Goal: Find contact information: Find contact information

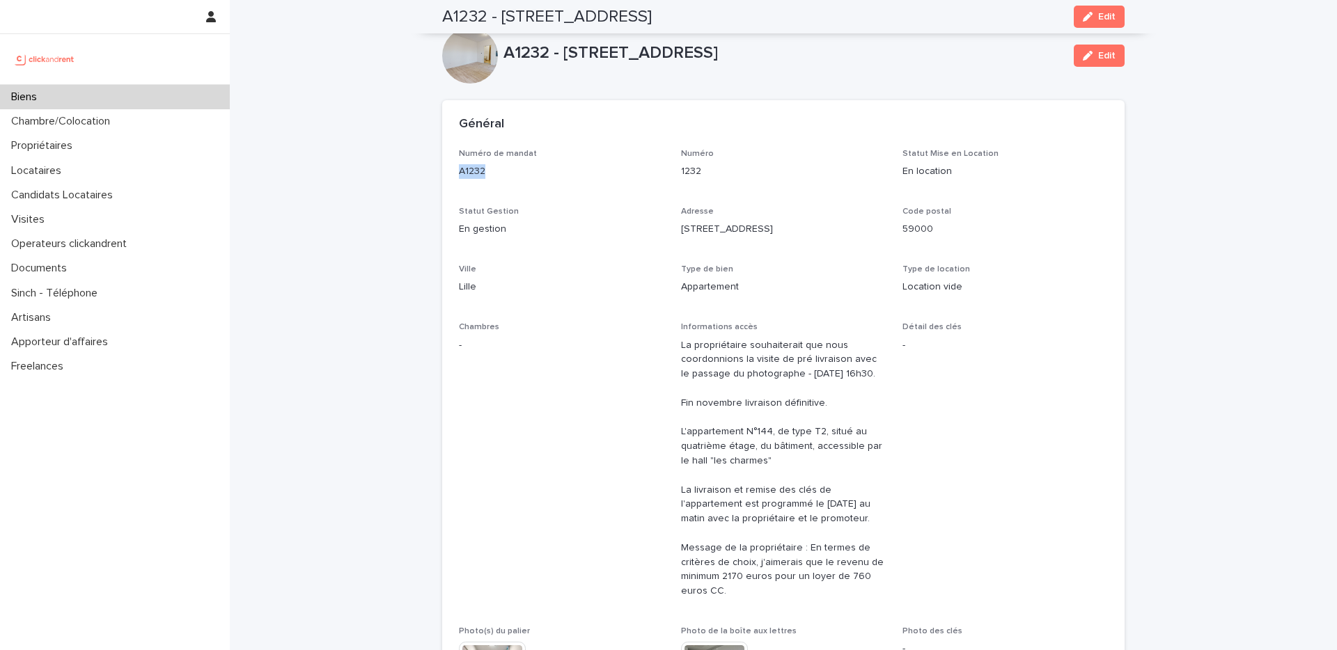
scroll to position [539, 0]
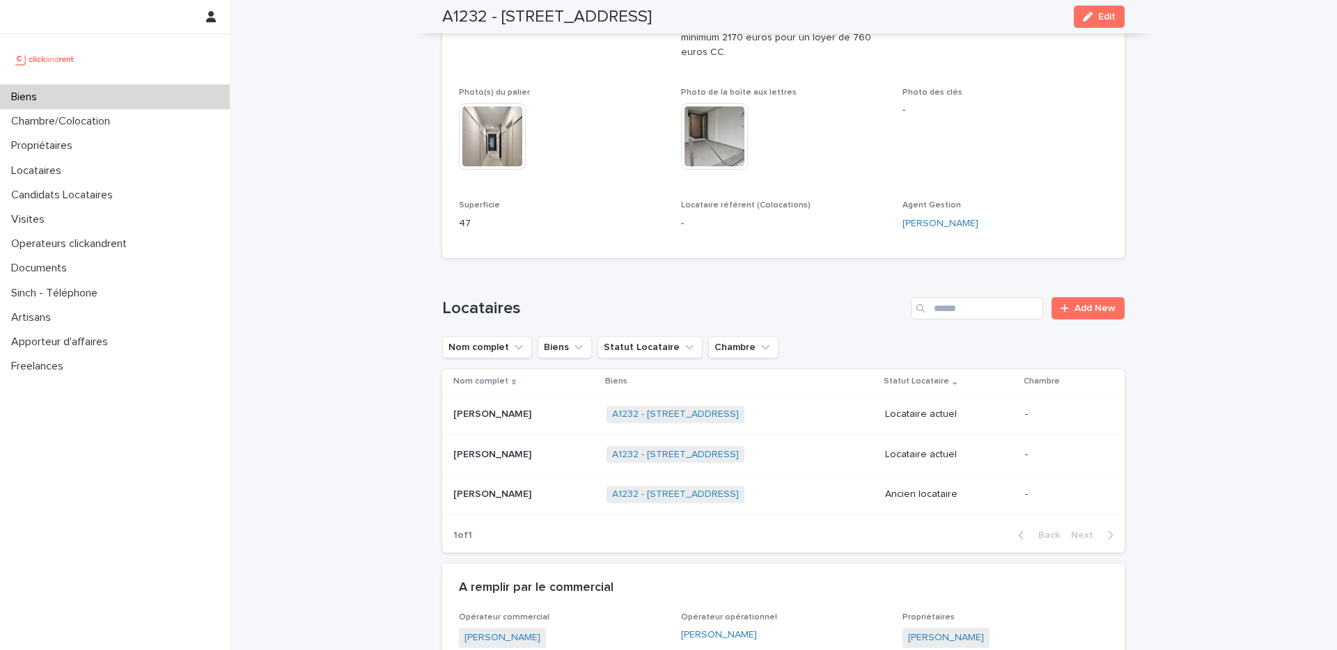
click at [123, 103] on div "Biens" at bounding box center [115, 97] width 230 height 24
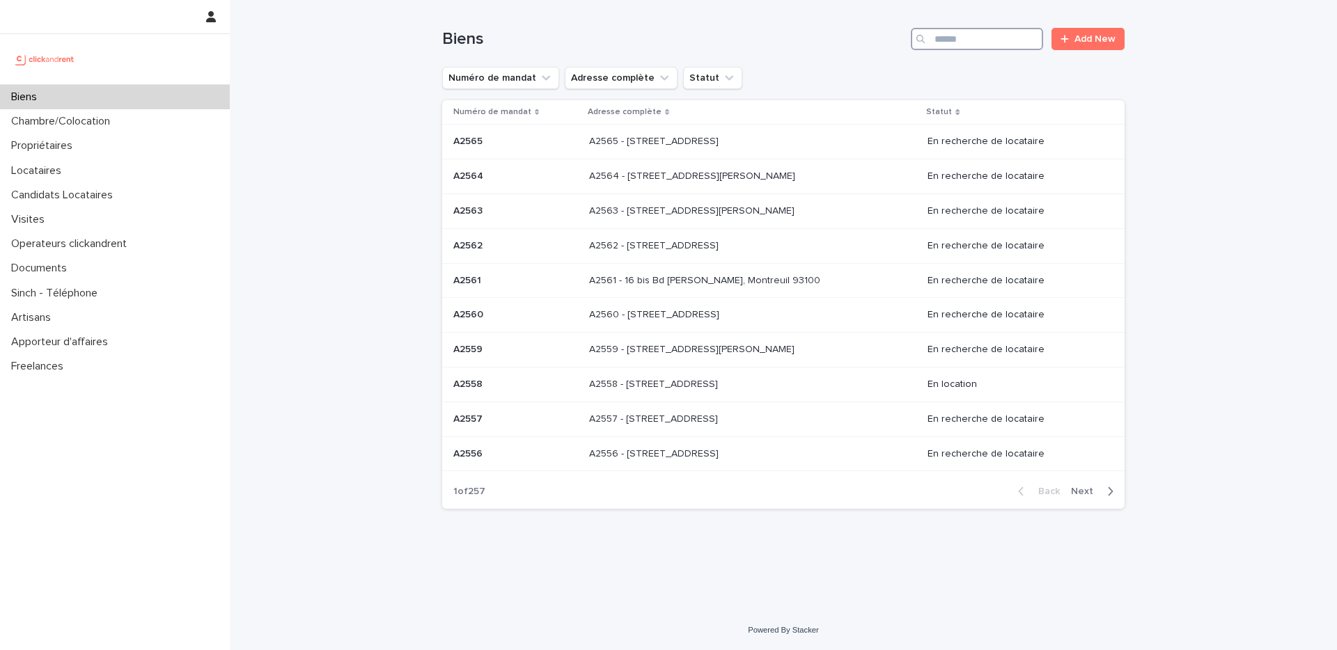
click at [983, 44] on input "Search" at bounding box center [977, 39] width 132 height 22
paste input "*****"
type input "*****"
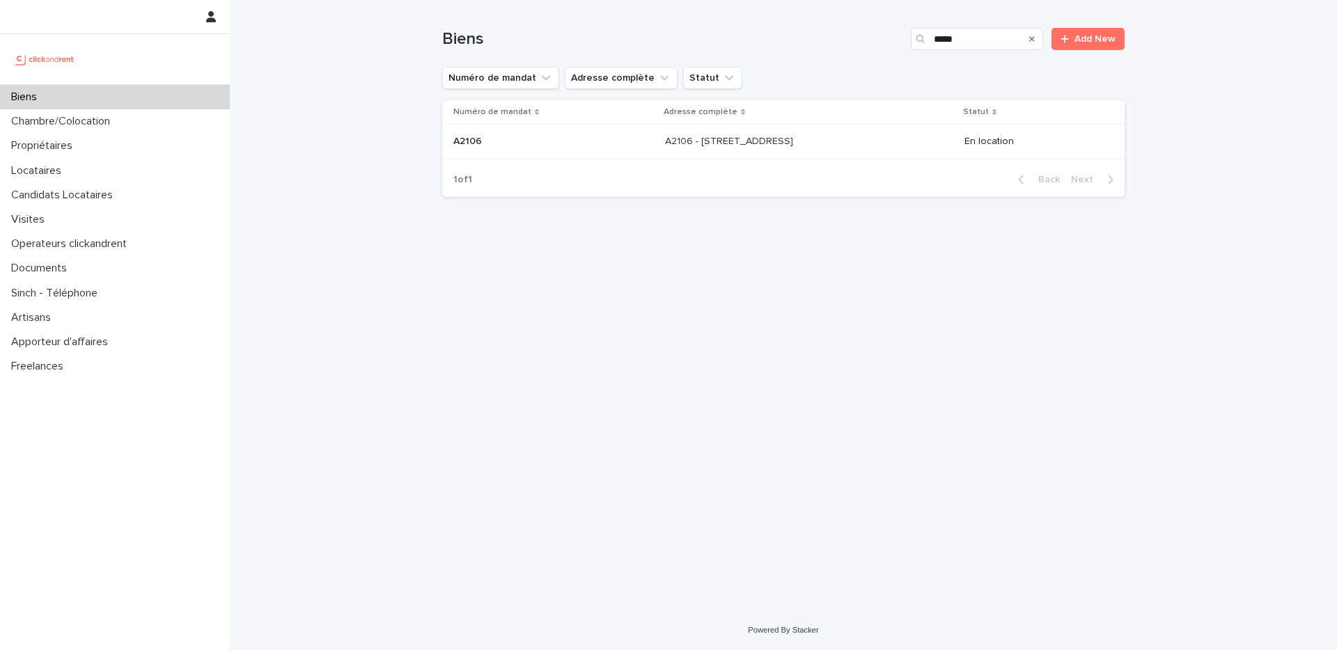
click at [875, 144] on div "A2106 - [STREET_ADDRESS][GEOGRAPHIC_DATA][STREET_ADDRESS]" at bounding box center [809, 141] width 288 height 23
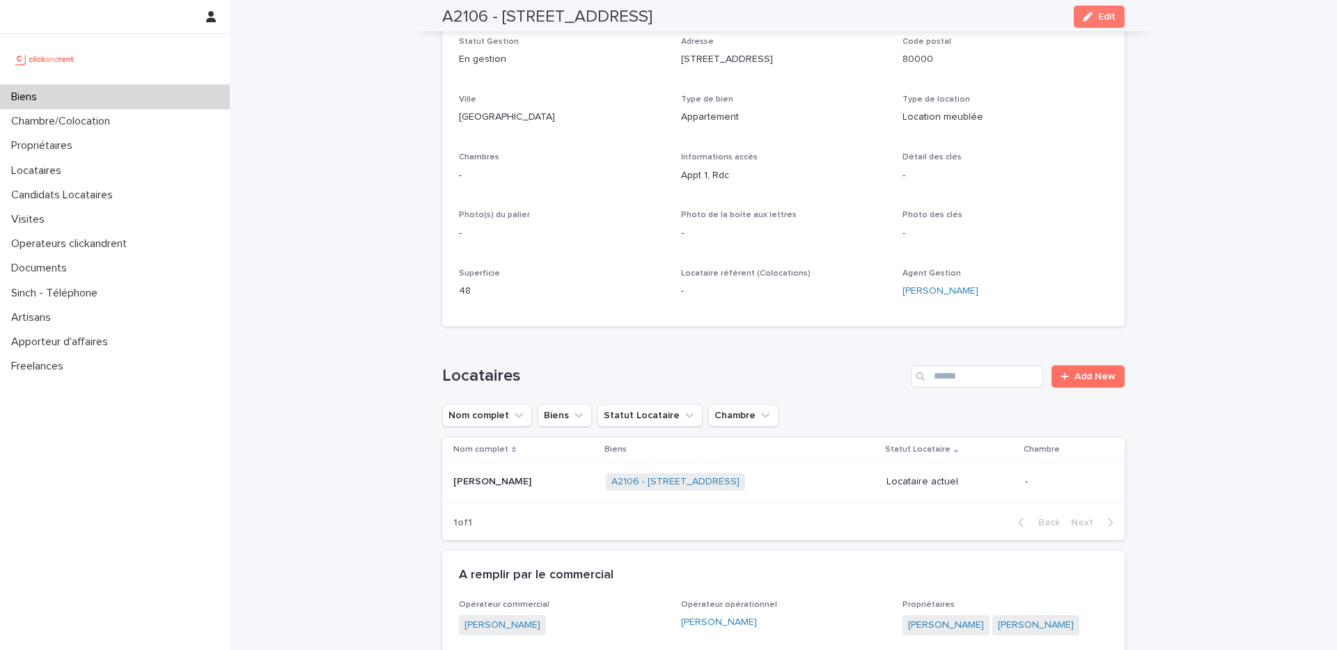
scroll to position [171, 0]
click at [522, 497] on td "Marion Lescailler Marion Lescailler" at bounding box center [521, 482] width 158 height 40
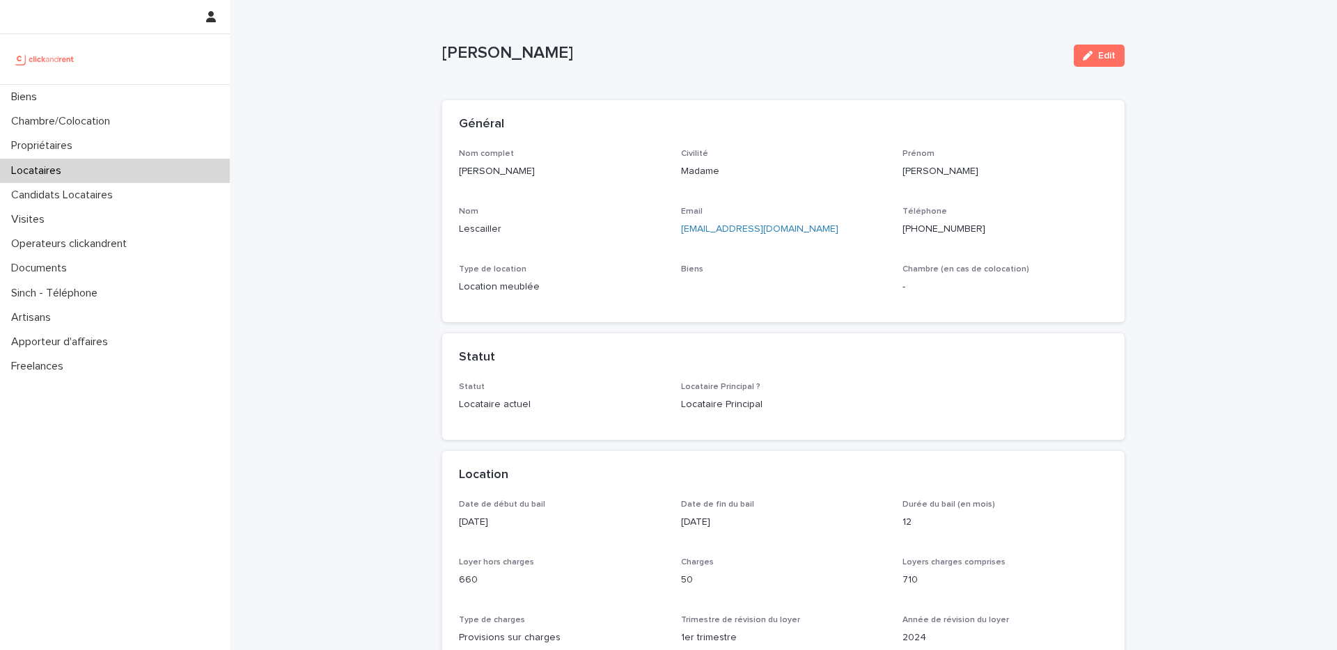
click at [937, 227] on p "+33629542019" at bounding box center [1005, 229] width 205 height 15
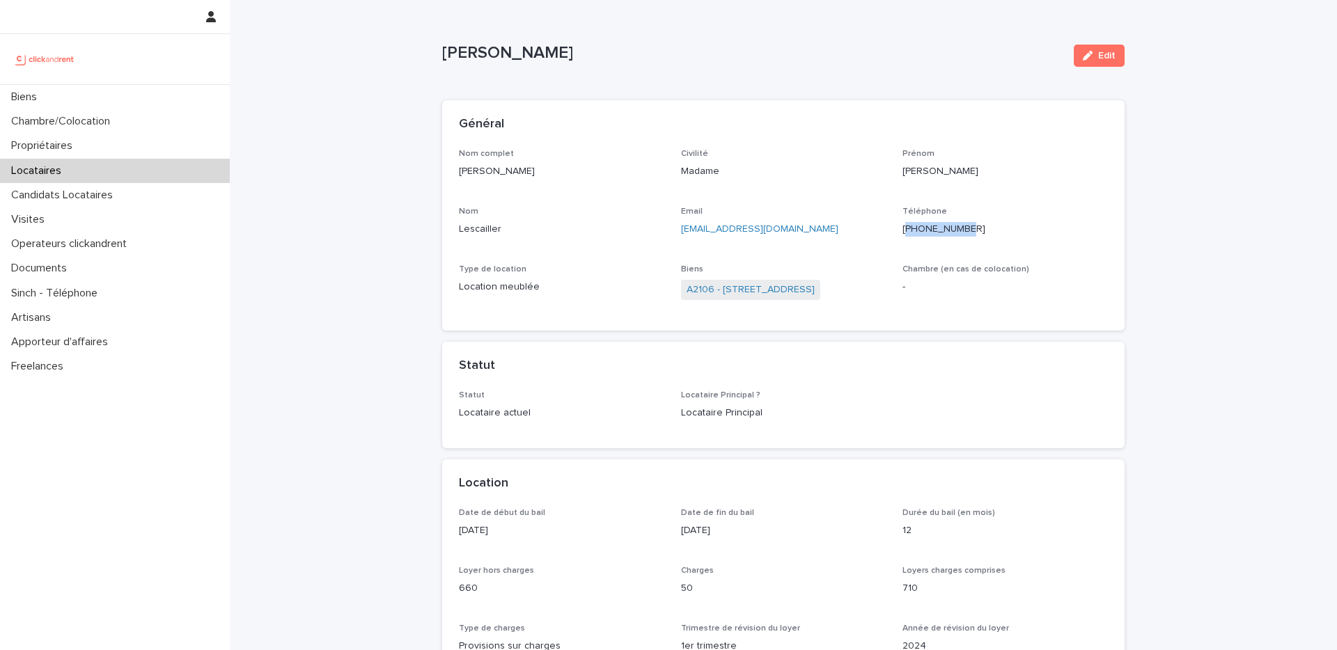
click at [937, 227] on p "+33629542019" at bounding box center [1005, 229] width 205 height 15
copy p "33629542019"
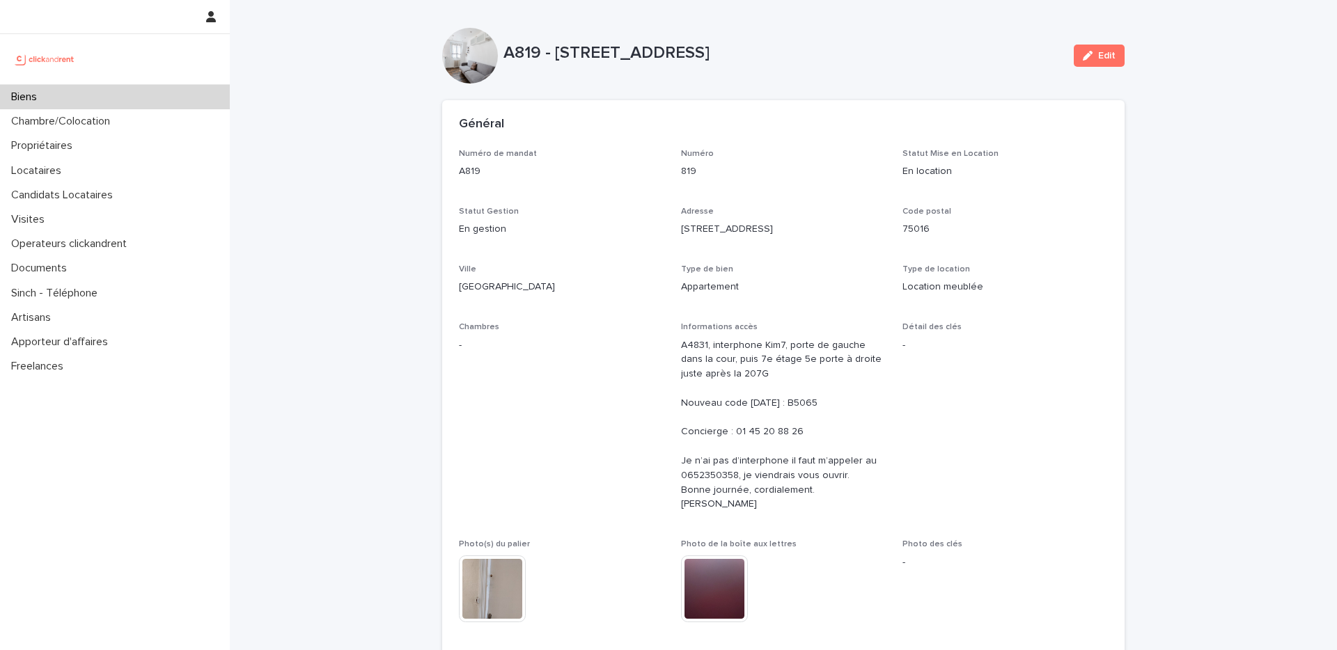
scroll to position [22, 0]
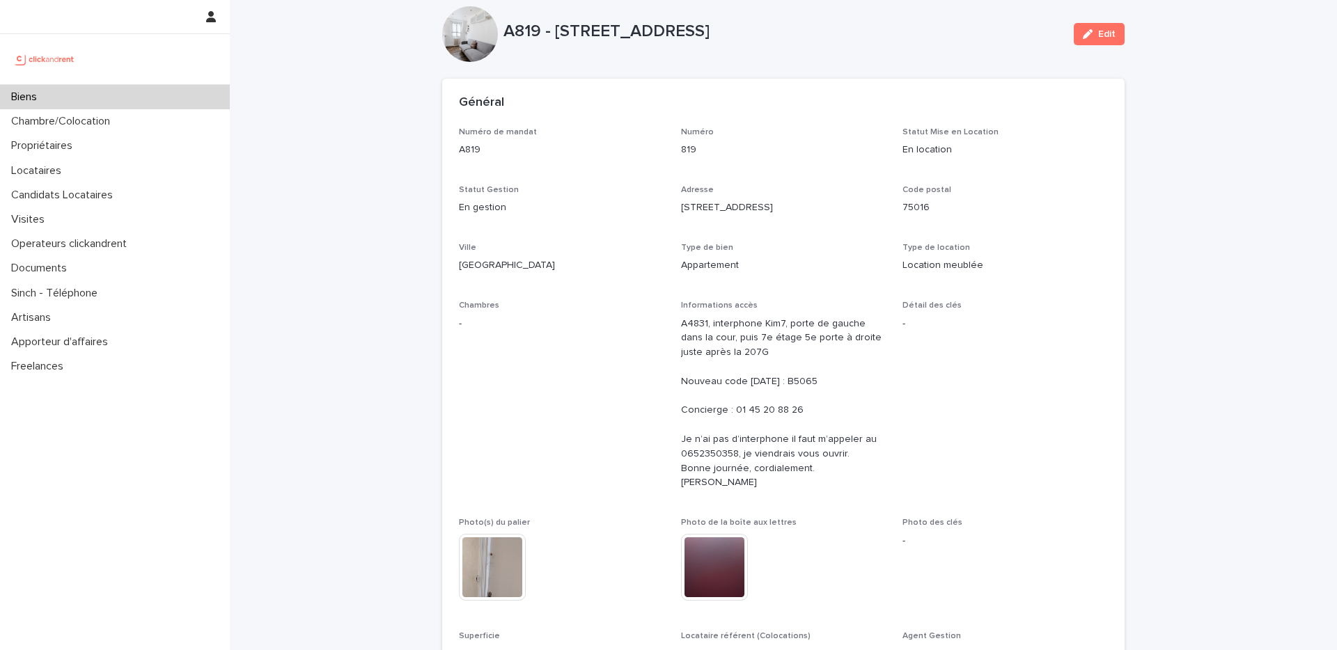
click at [175, 101] on div "Biens" at bounding box center [115, 97] width 230 height 24
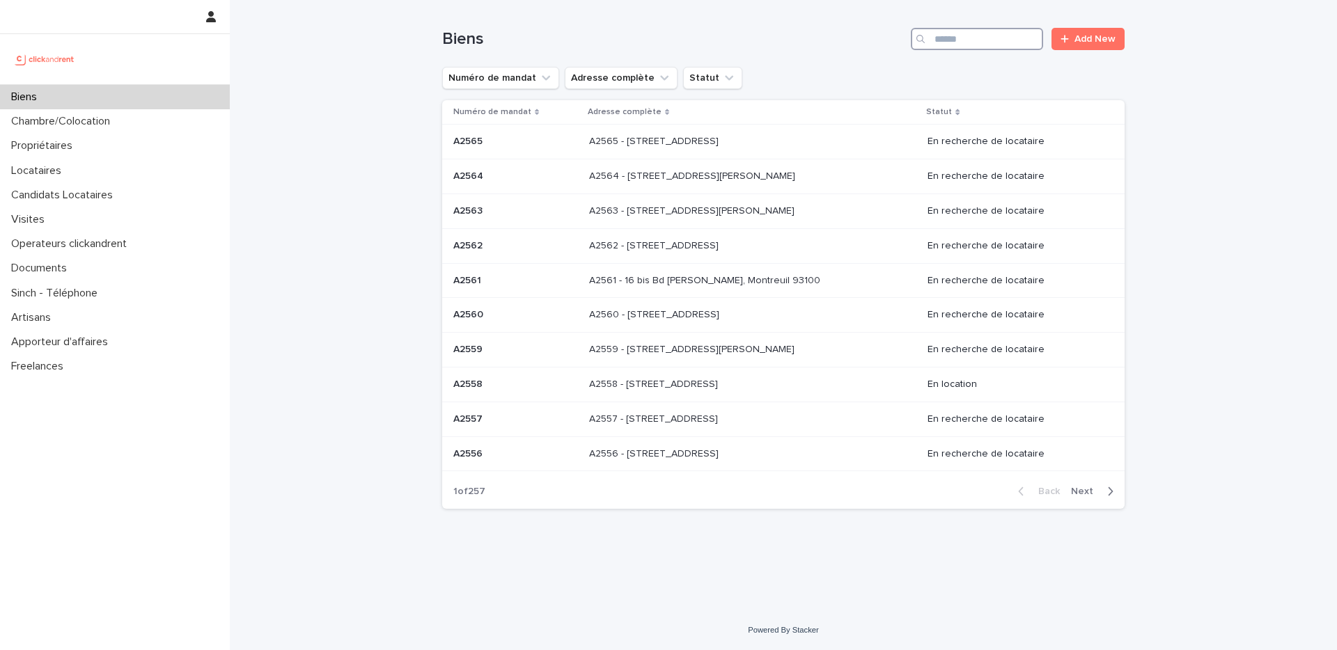
click at [958, 40] on input "Search" at bounding box center [977, 39] width 132 height 22
paste input "*****"
type input "*****"
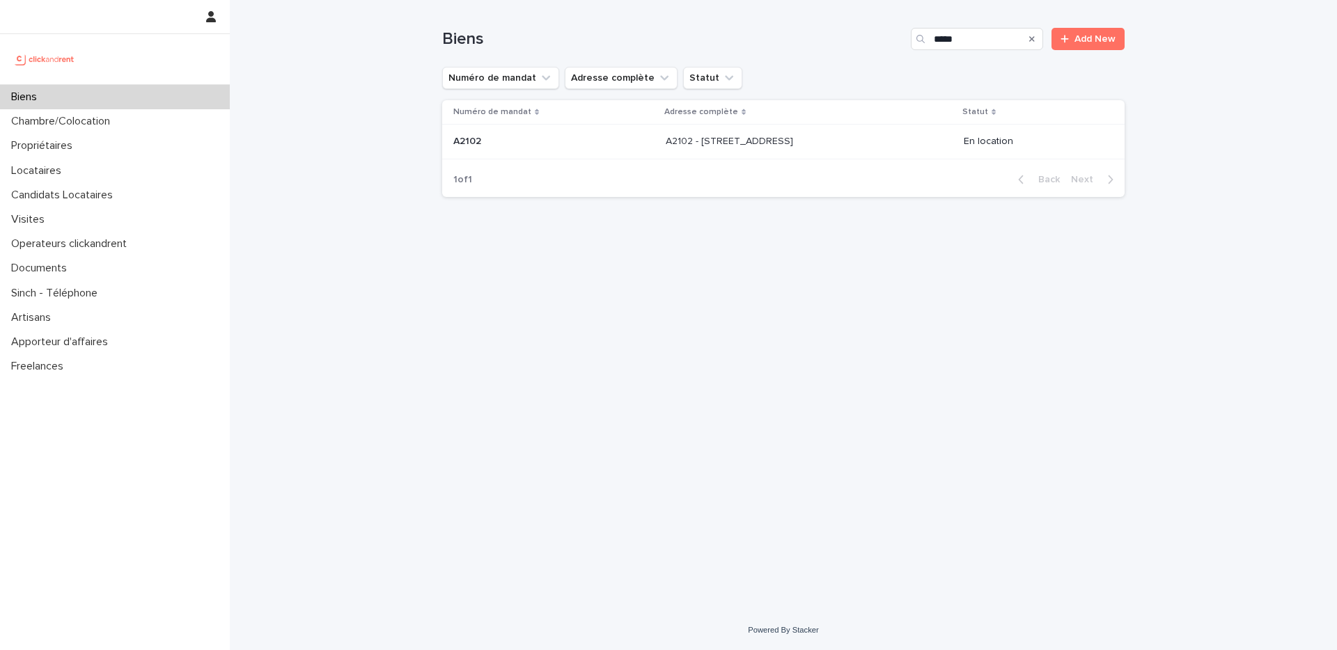
click at [756, 145] on p "A2102 - [STREET_ADDRESS]" at bounding box center [731, 140] width 130 height 15
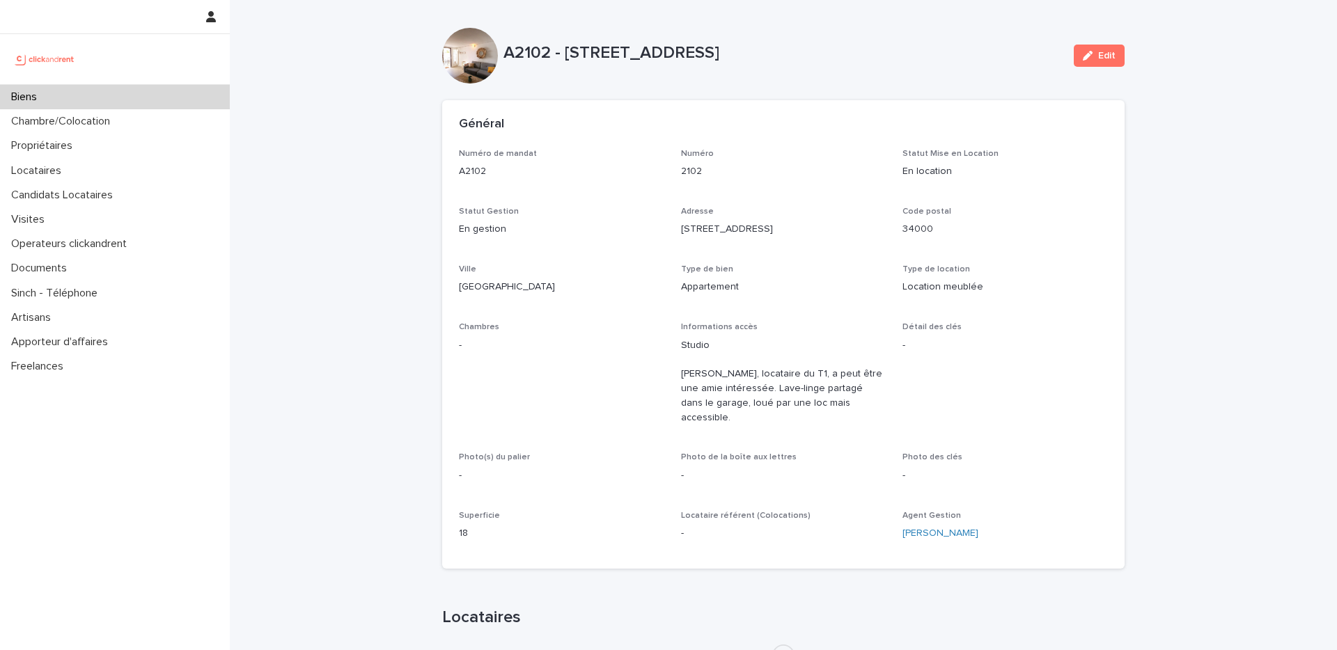
click at [777, 224] on p "[STREET_ADDRESS]" at bounding box center [783, 229] width 205 height 15
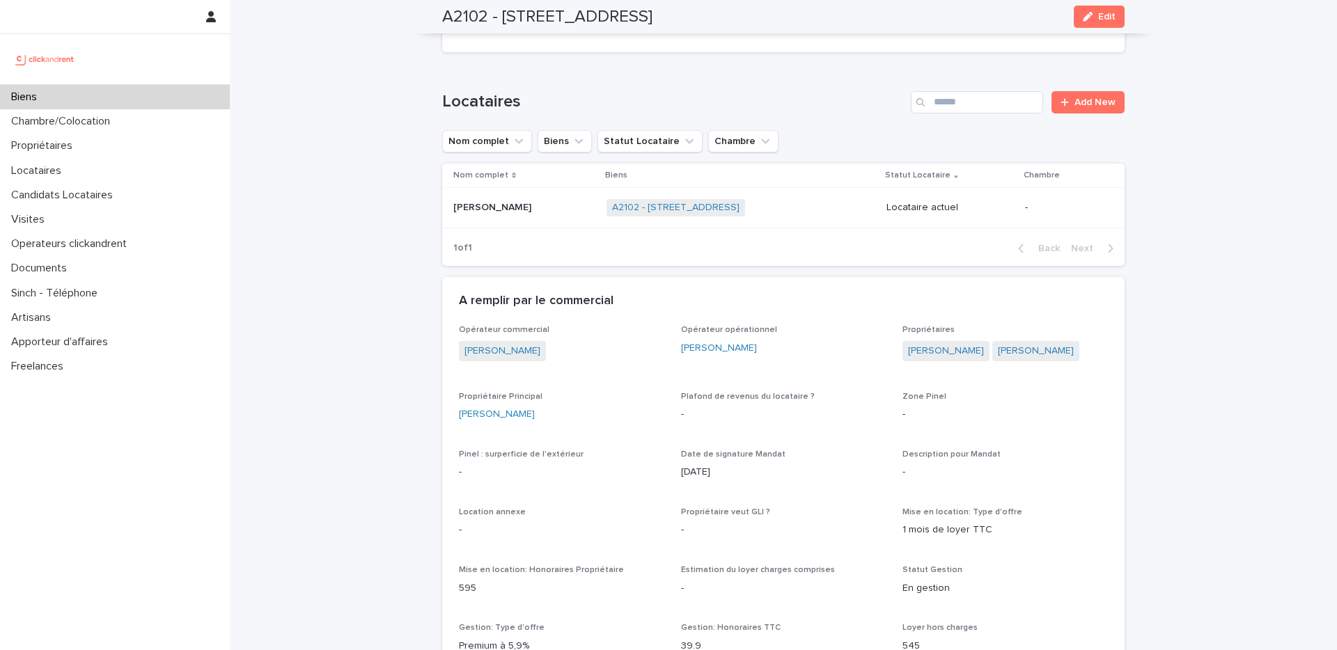
scroll to position [520, 0]
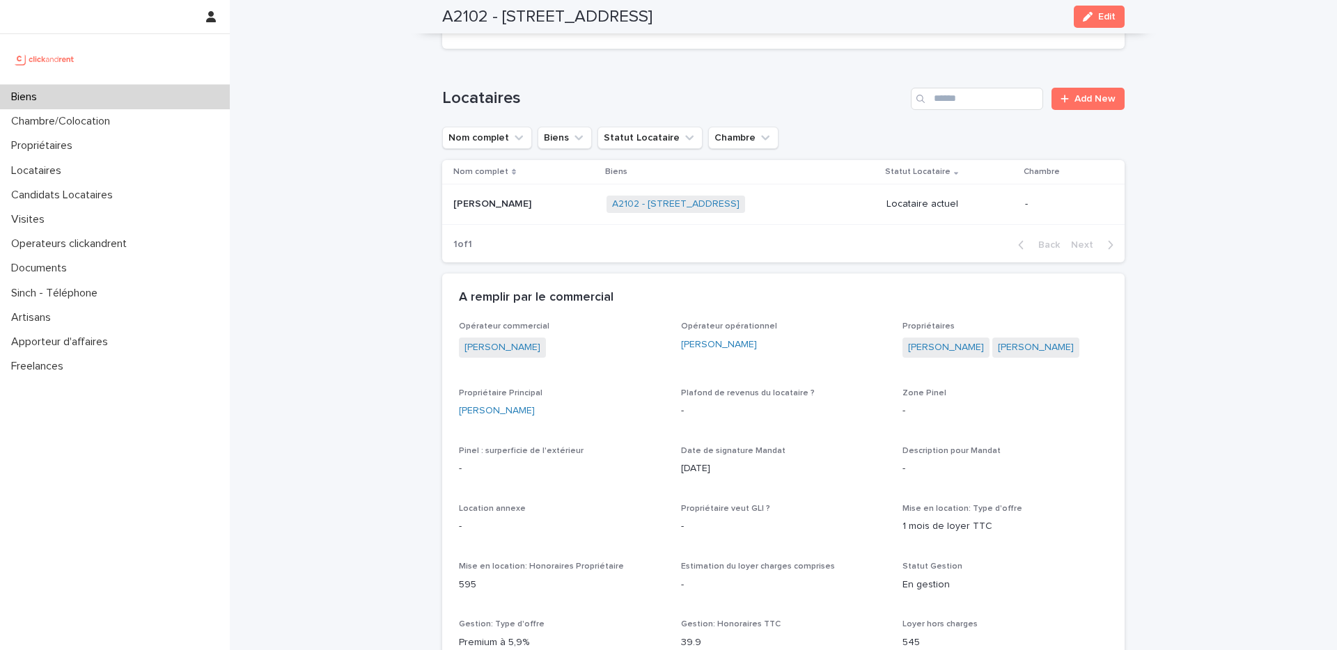
click at [565, 198] on p at bounding box center [524, 204] width 142 height 12
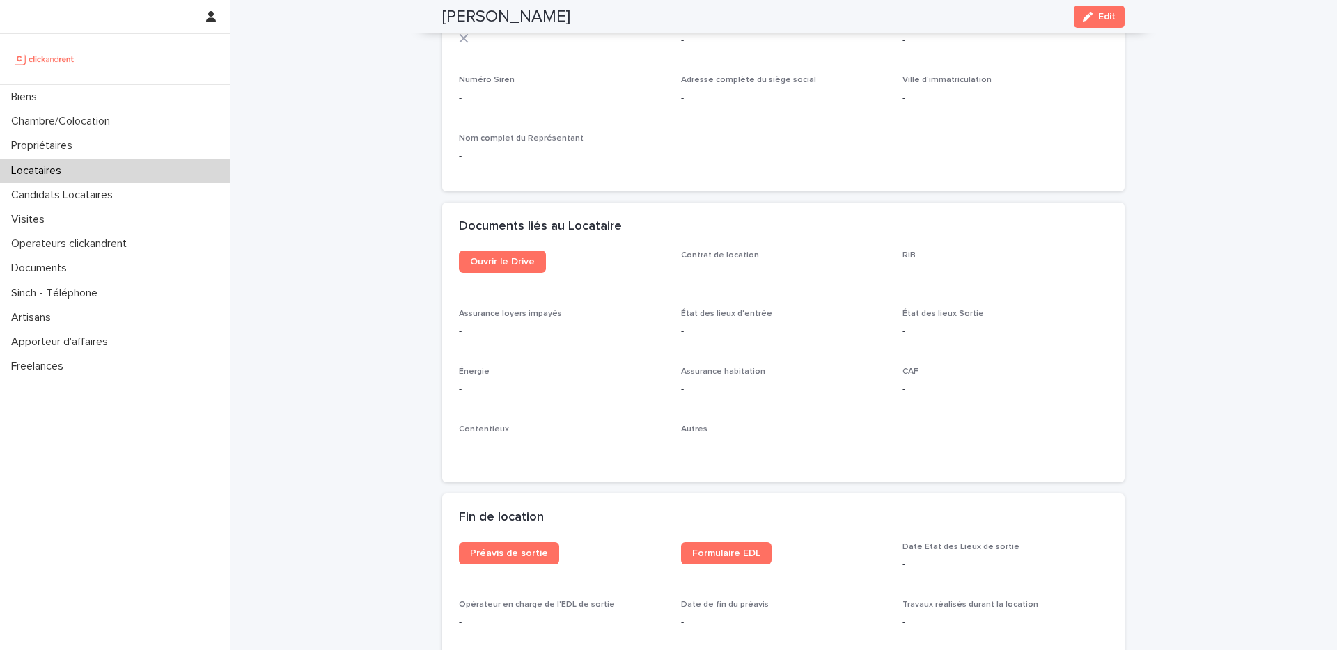
scroll to position [1346, 0]
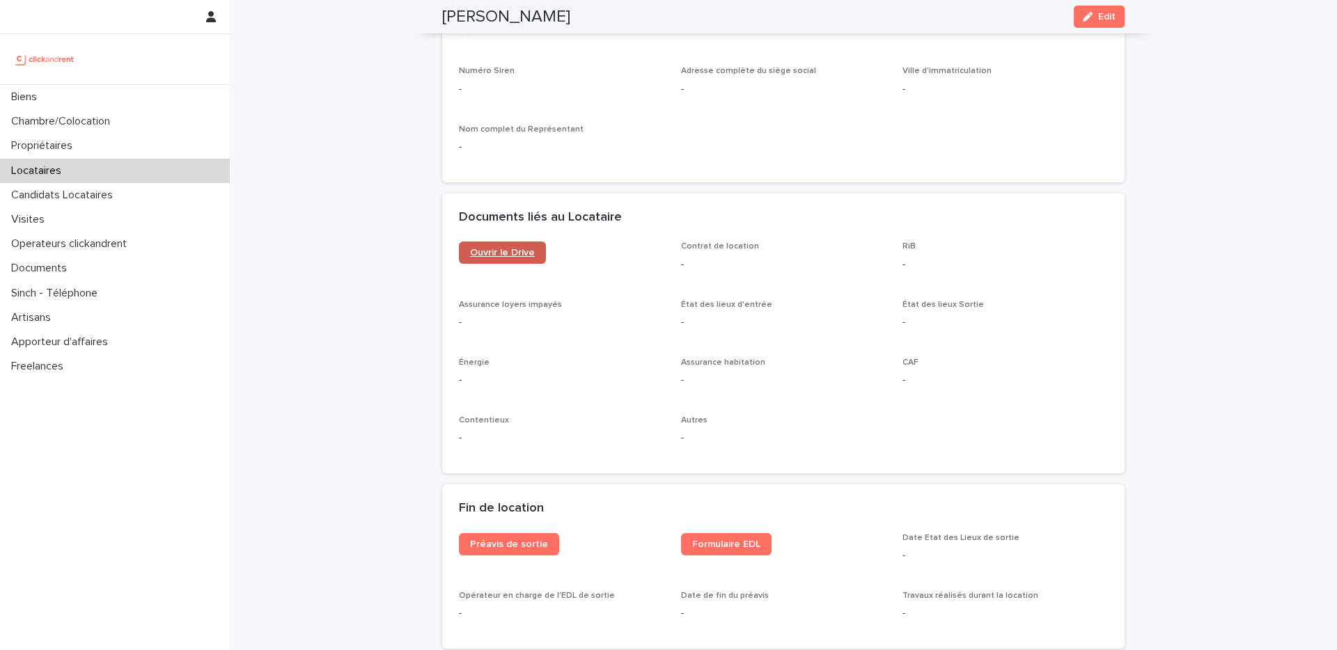
click at [501, 248] on span "Ouvrir le Drive" at bounding box center [502, 253] width 65 height 10
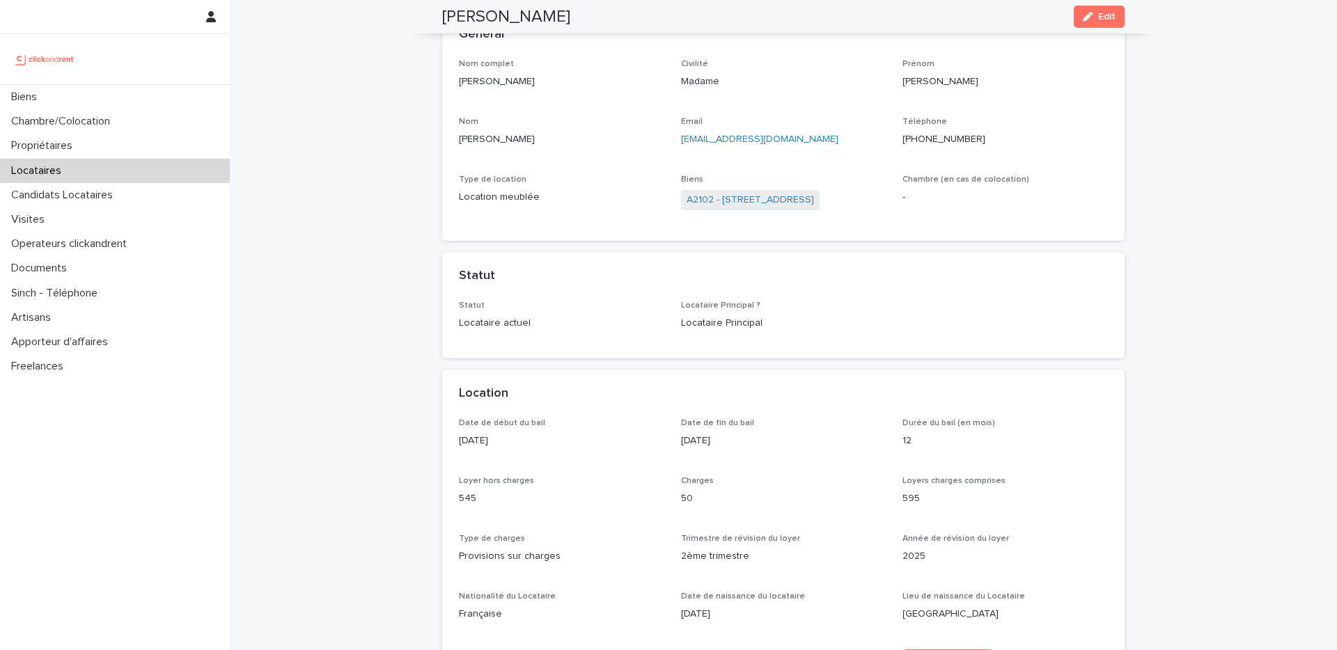
scroll to position [0, 0]
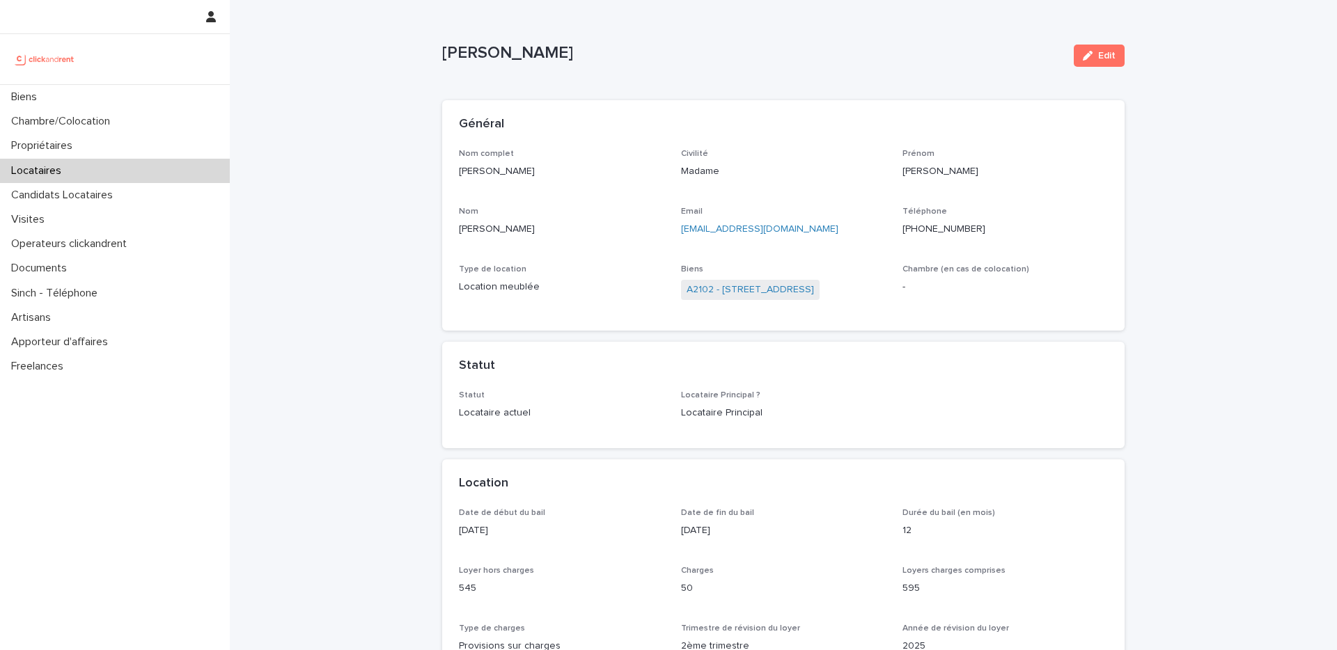
click at [783, 297] on span "A2102 - [STREET_ADDRESS]" at bounding box center [750, 290] width 139 height 20
click at [786, 284] on link "A2102 - [STREET_ADDRESS]" at bounding box center [750, 290] width 127 height 15
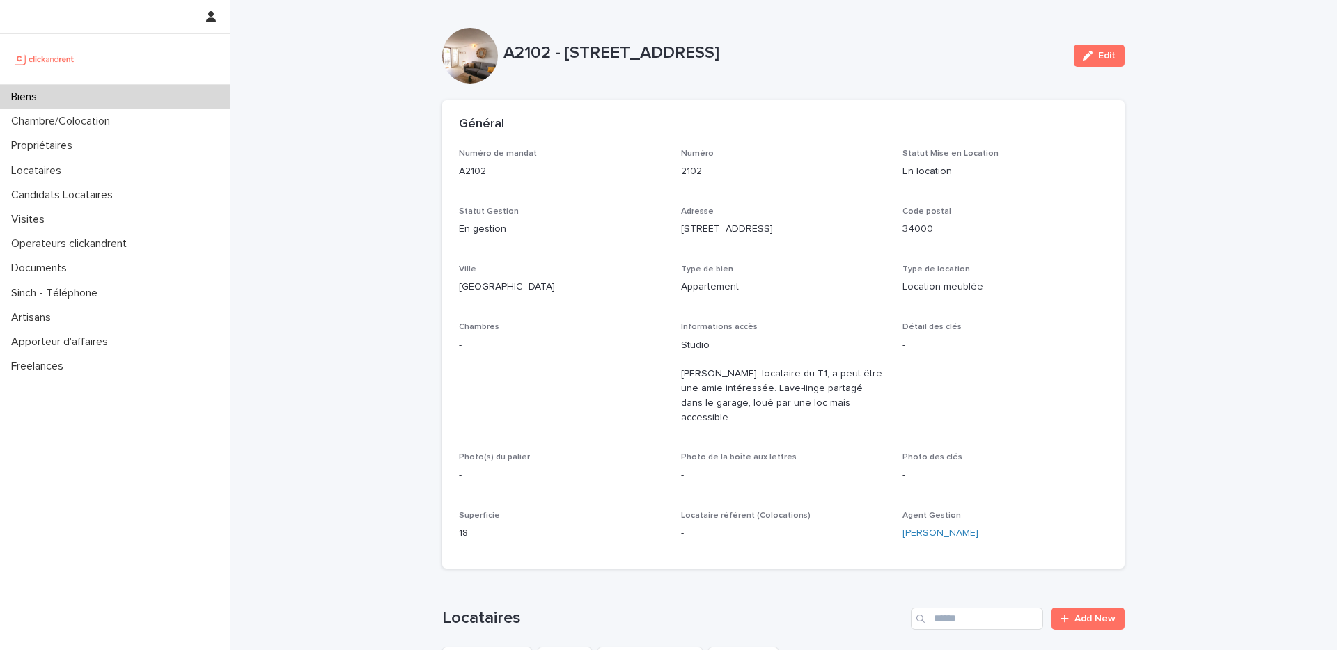
click at [686, 56] on p "A2102 - [STREET_ADDRESS]" at bounding box center [782, 53] width 559 height 20
drag, startPoint x: 686, startPoint y: 55, endPoint x: 568, endPoint y: 53, distance: 118.4
click at [568, 53] on p "A2102 - [STREET_ADDRESS]" at bounding box center [782, 53] width 559 height 20
copy p "[STREET_ADDRESS]"
click at [93, 162] on div "Locataires" at bounding box center [115, 171] width 230 height 24
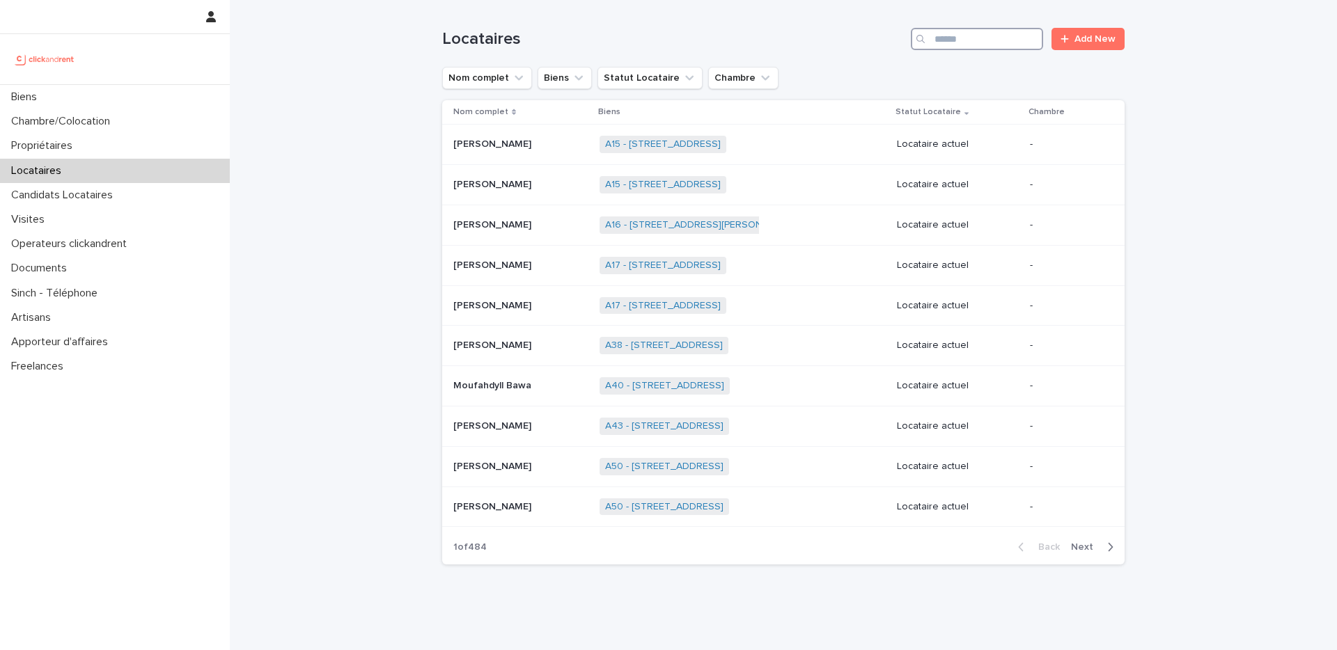
click at [962, 45] on input "Search" at bounding box center [977, 39] width 132 height 22
paste input "*****"
type input "*****"
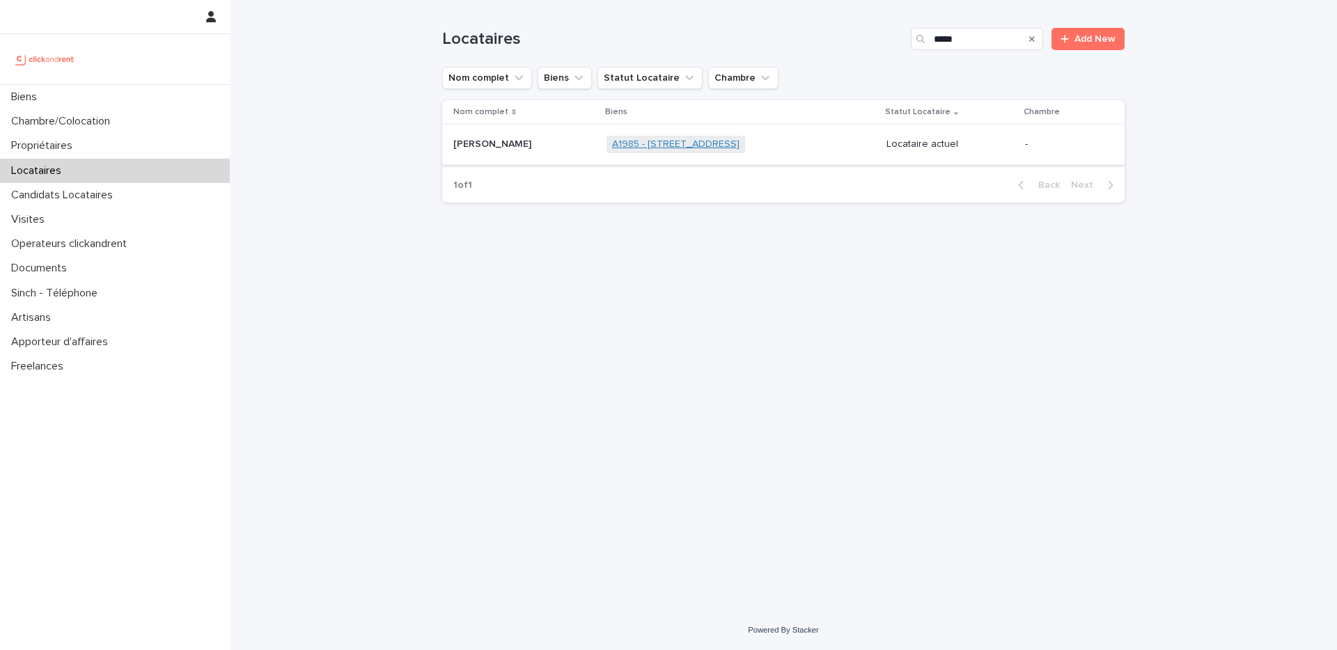
click at [682, 142] on link "A1985 - 25 Boulevard Amiral Mouchez, Le Havre 76600" at bounding box center [675, 145] width 127 height 12
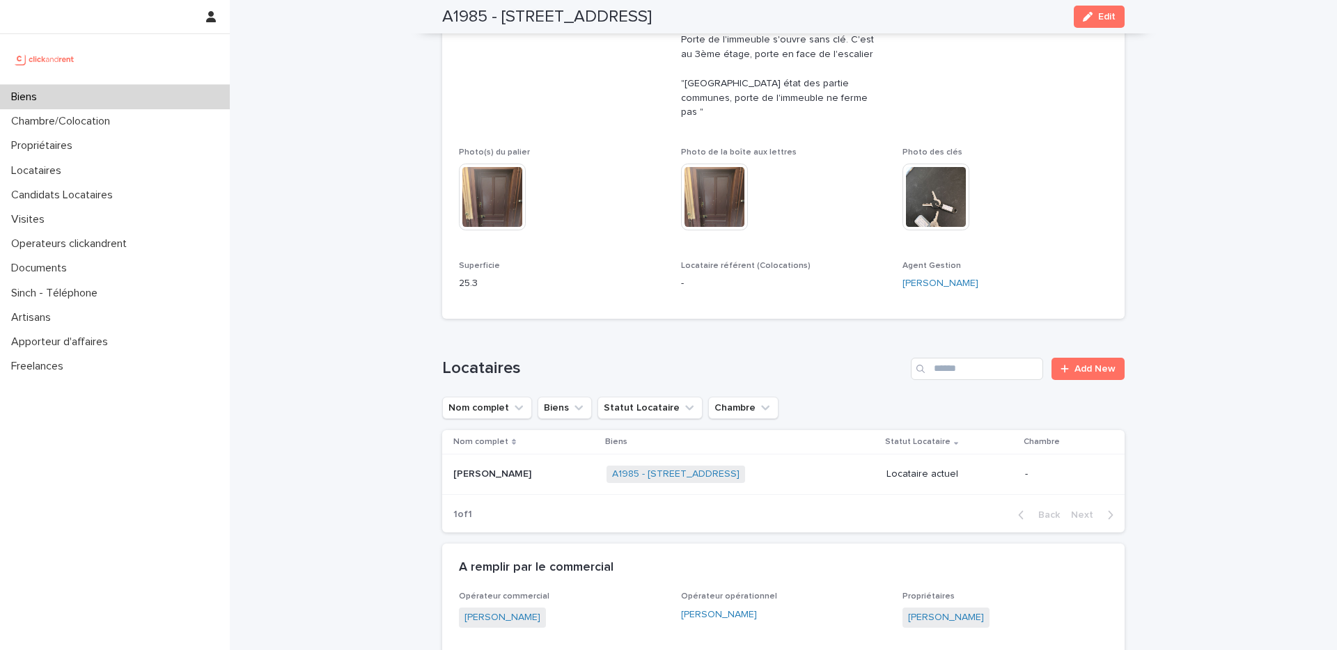
scroll to position [394, 0]
click at [521, 464] on p "Antoine Maheu" at bounding box center [493, 471] width 81 height 15
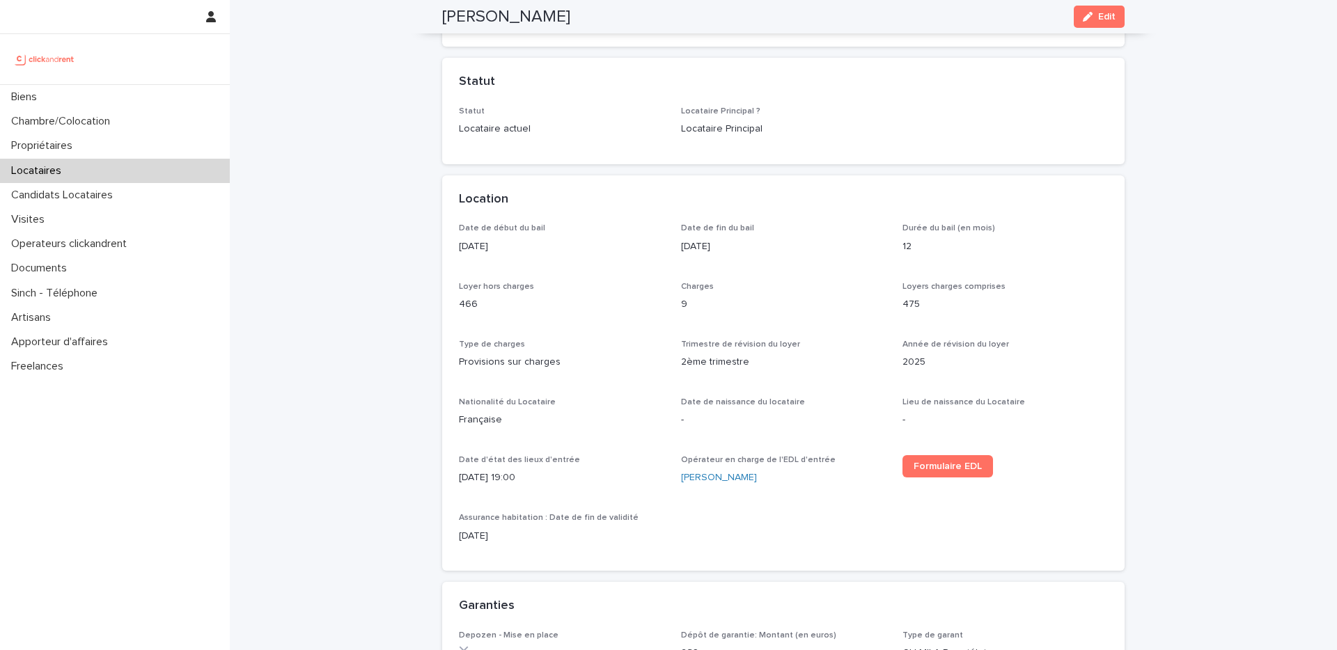
scroll to position [302, 0]
click at [712, 467] on link "Thomas Léoty" at bounding box center [719, 474] width 76 height 15
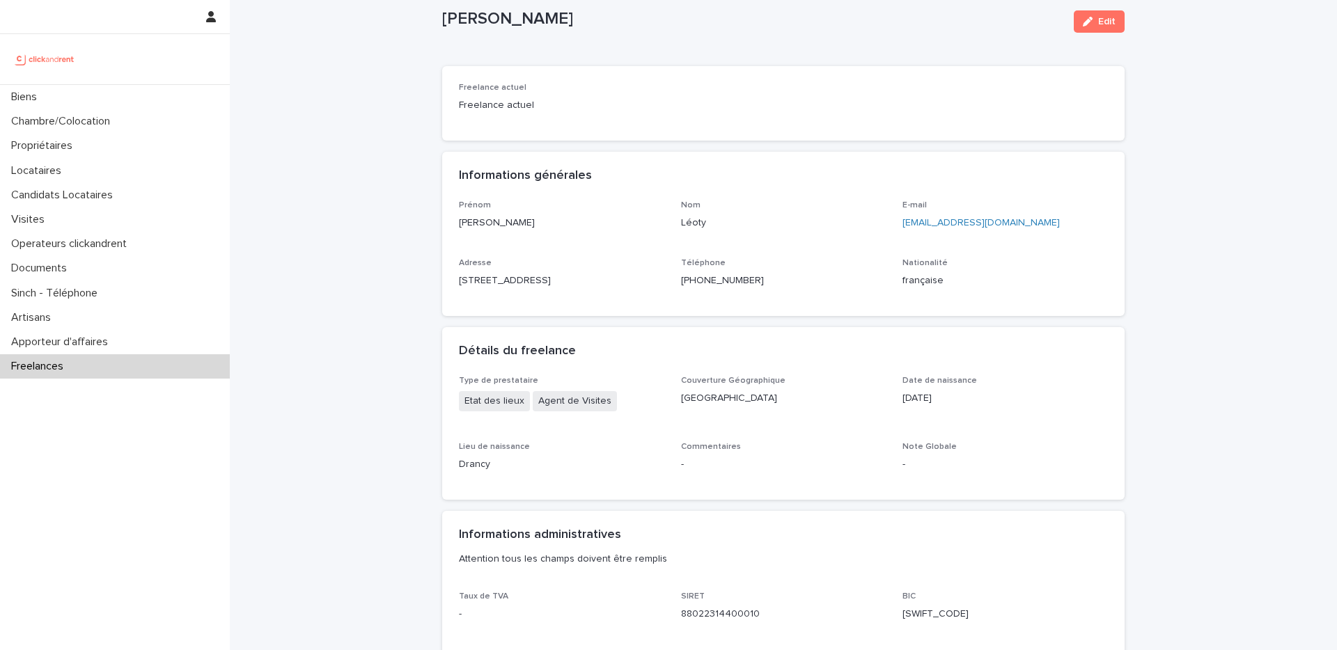
scroll to position [29, 0]
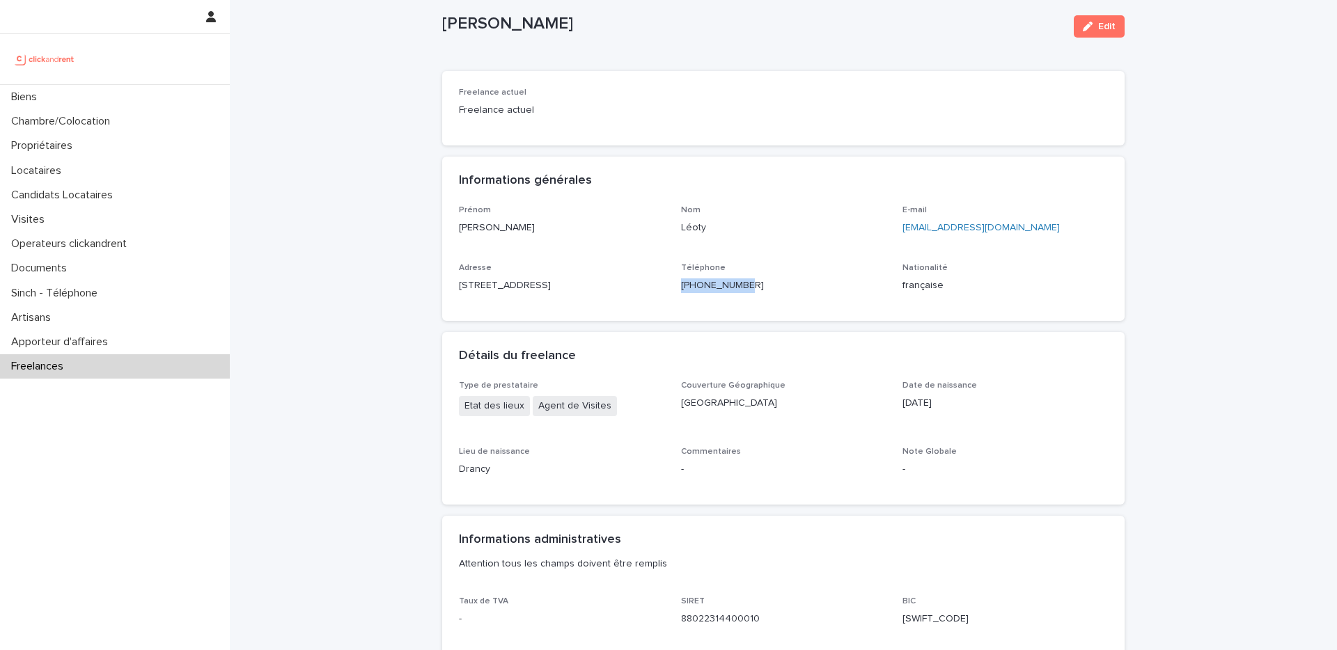
drag, startPoint x: 752, startPoint y: 286, endPoint x: 678, endPoint y: 285, distance: 73.8
click at [678, 285] on div "Prénom Thomas Nom Léoty E-mail thomasleoty@gmail.com Adresse 20 allée des Tonne…" at bounding box center [783, 254] width 649 height 99
copy link "+33760516031"
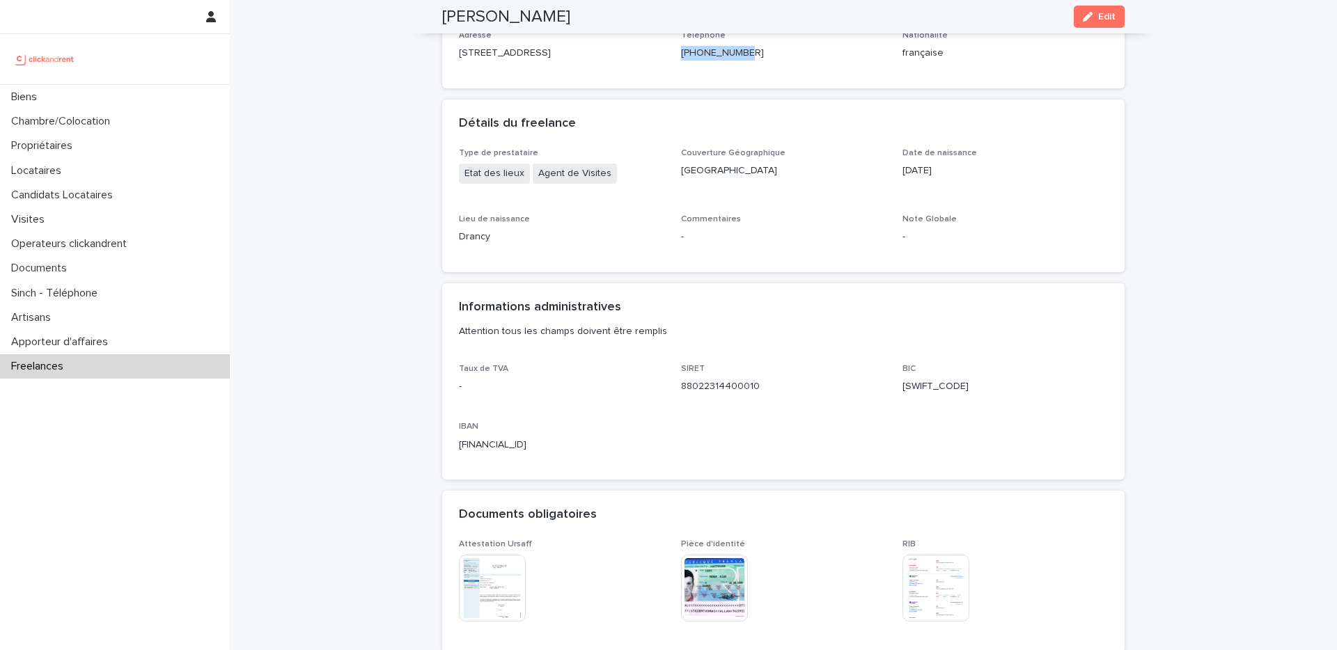
scroll to position [0, 0]
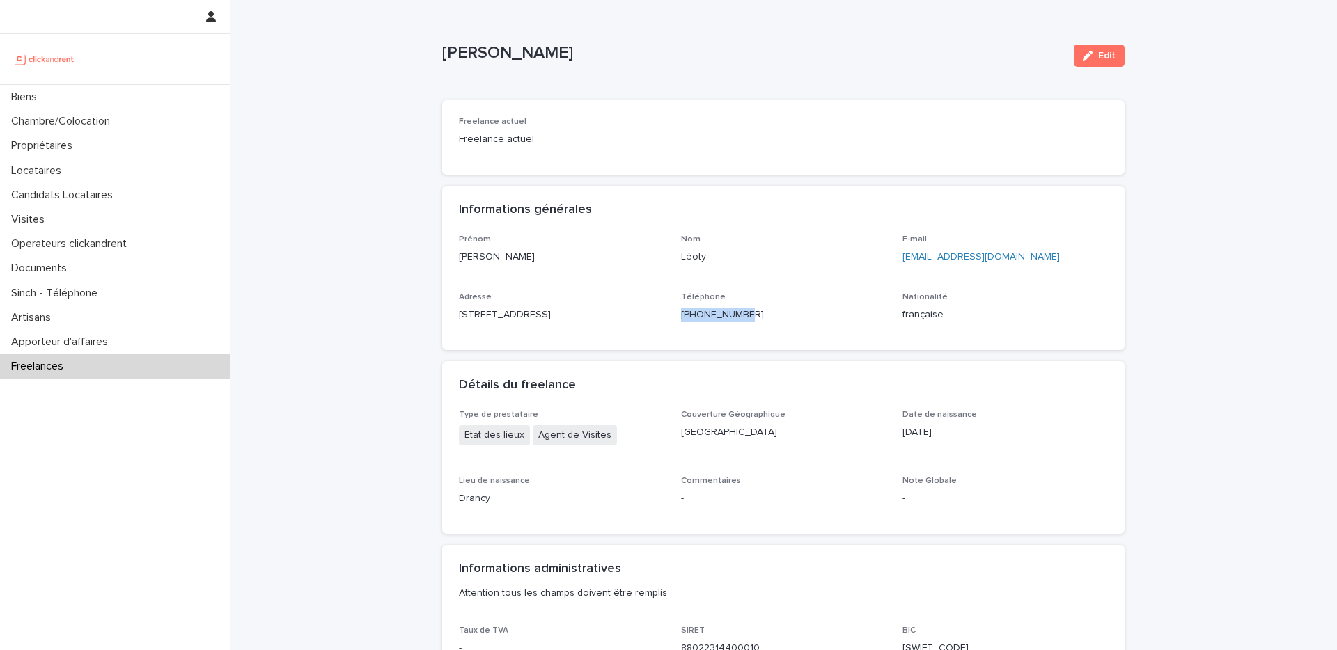
click at [730, 341] on div "Prénom Thomas Nom Léoty E-mail thomasleoty@gmail.com Adresse 20 allée des Tonne…" at bounding box center [783, 293] width 682 height 116
drag, startPoint x: 763, startPoint y: 321, endPoint x: 679, endPoint y: 318, distance: 84.3
click at [679, 318] on div "Prénom Thomas Nom Léoty E-mail thomasleoty@gmail.com Adresse 20 allée des Tonne…" at bounding box center [783, 284] width 649 height 99
copy link "+33760516031"
click at [696, 327] on div "Téléphone +33760516031" at bounding box center [783, 312] width 205 height 41
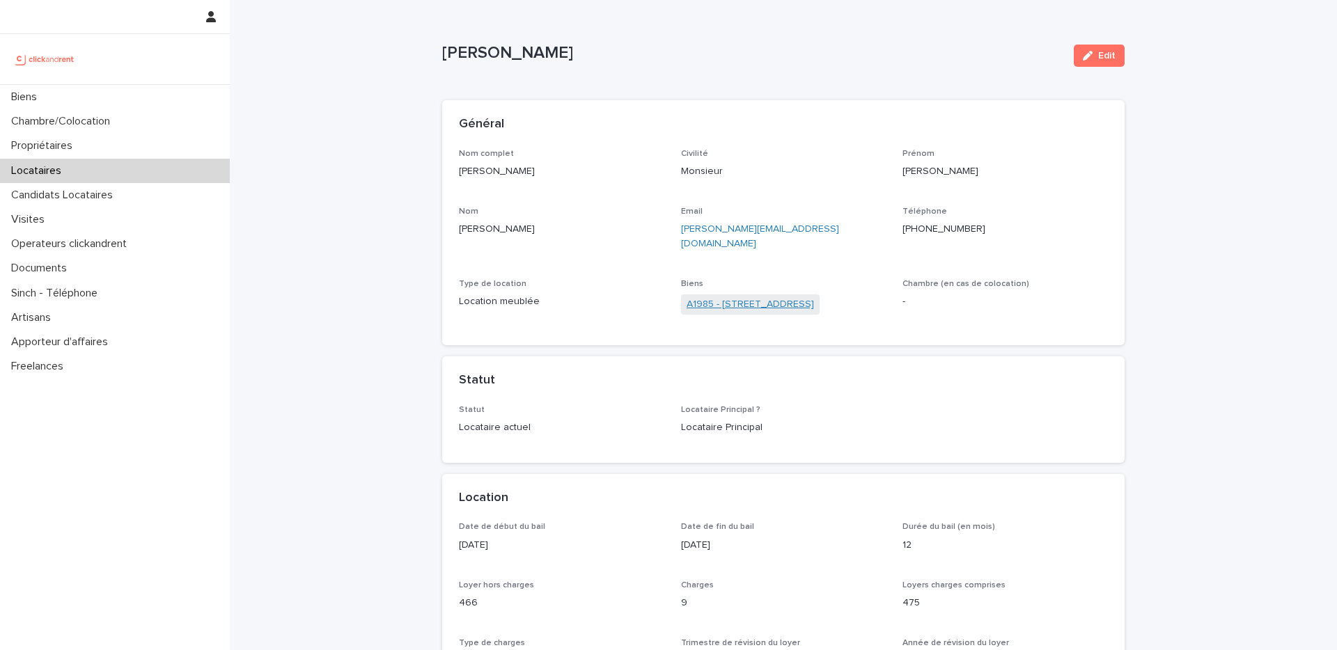
click at [721, 297] on link "A1985 - 25 Boulevard Amiral Mouchez, Le Havre 76600" at bounding box center [750, 304] width 127 height 15
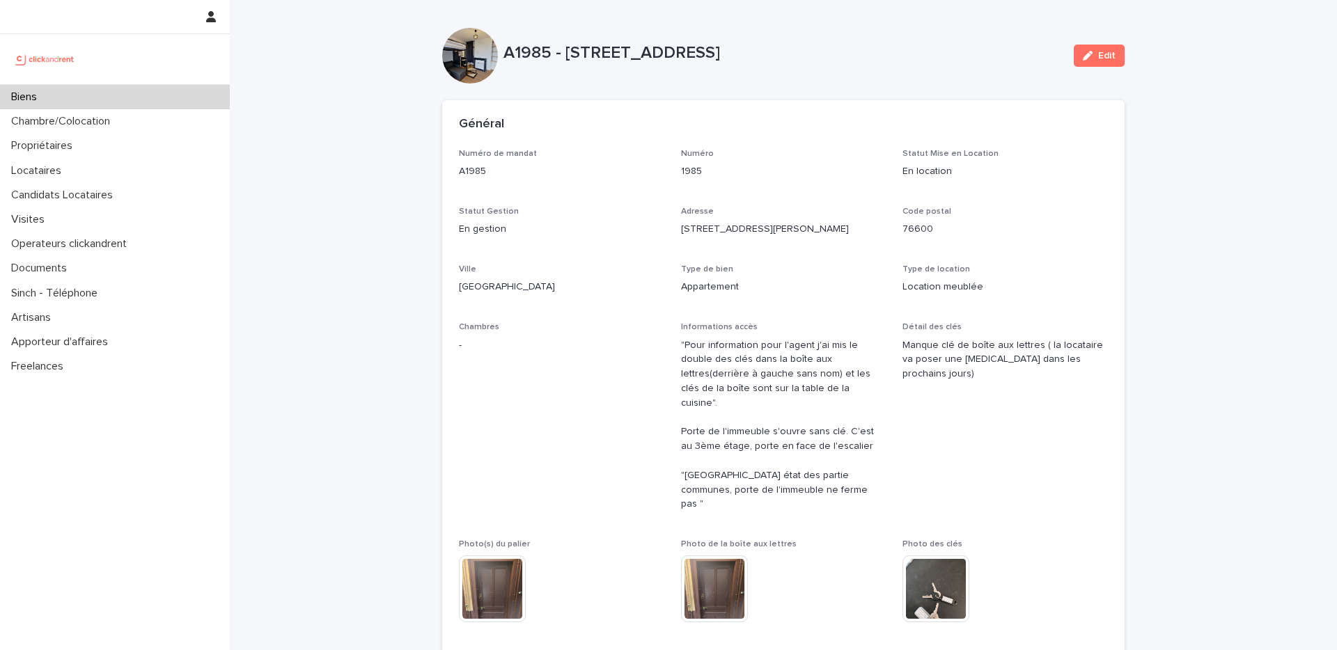
click at [520, 45] on p "A1985 - 25 Boulevard Amiral Mouchez, Le Havre 76600" at bounding box center [782, 53] width 559 height 20
copy p "A1985"
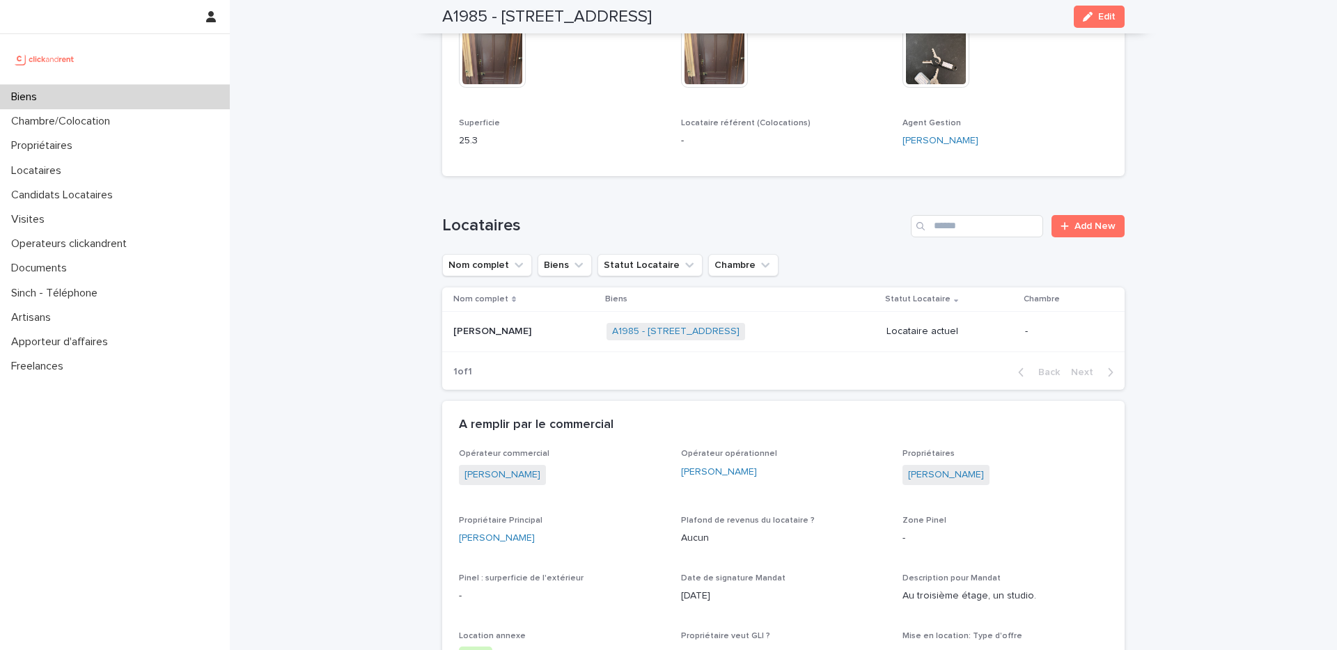
scroll to position [538, 0]
click at [534, 323] on p at bounding box center [524, 329] width 142 height 12
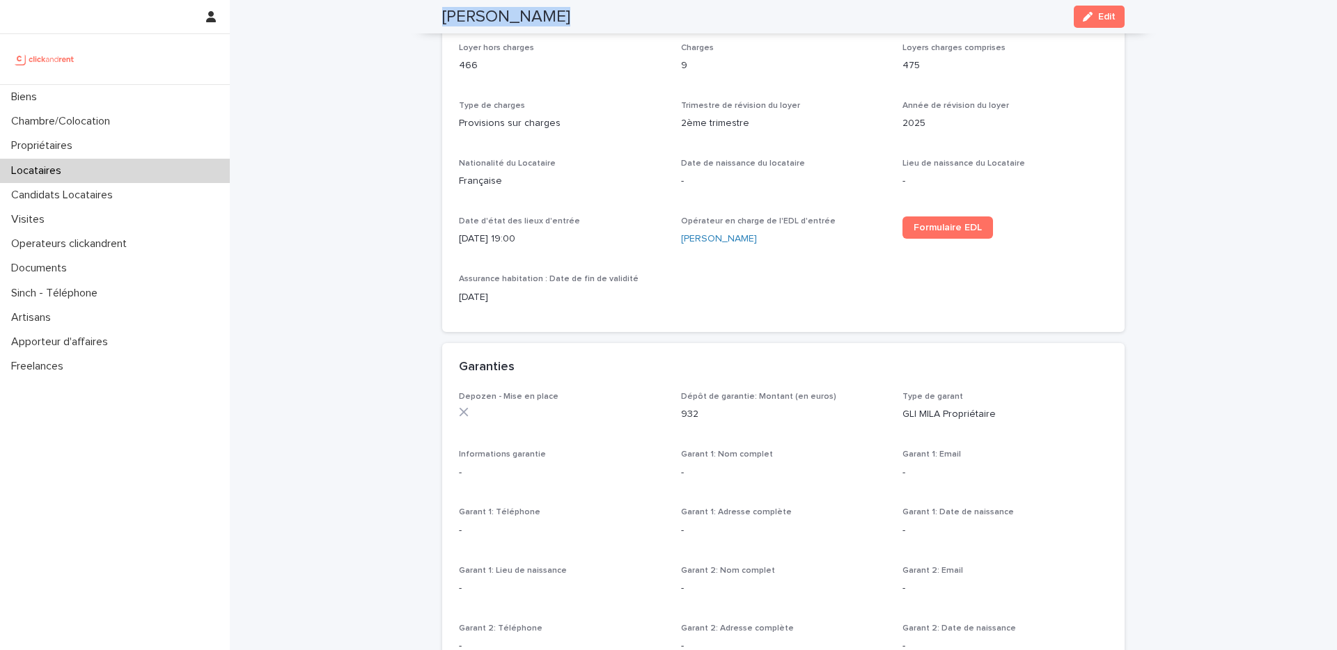
drag, startPoint x: 558, startPoint y: 27, endPoint x: 442, endPoint y: 26, distance: 116.3
click at [442, 26] on div "Antoine Maheu Edit" at bounding box center [783, 16] width 682 height 33
copy h2 "Antoine Maheu"
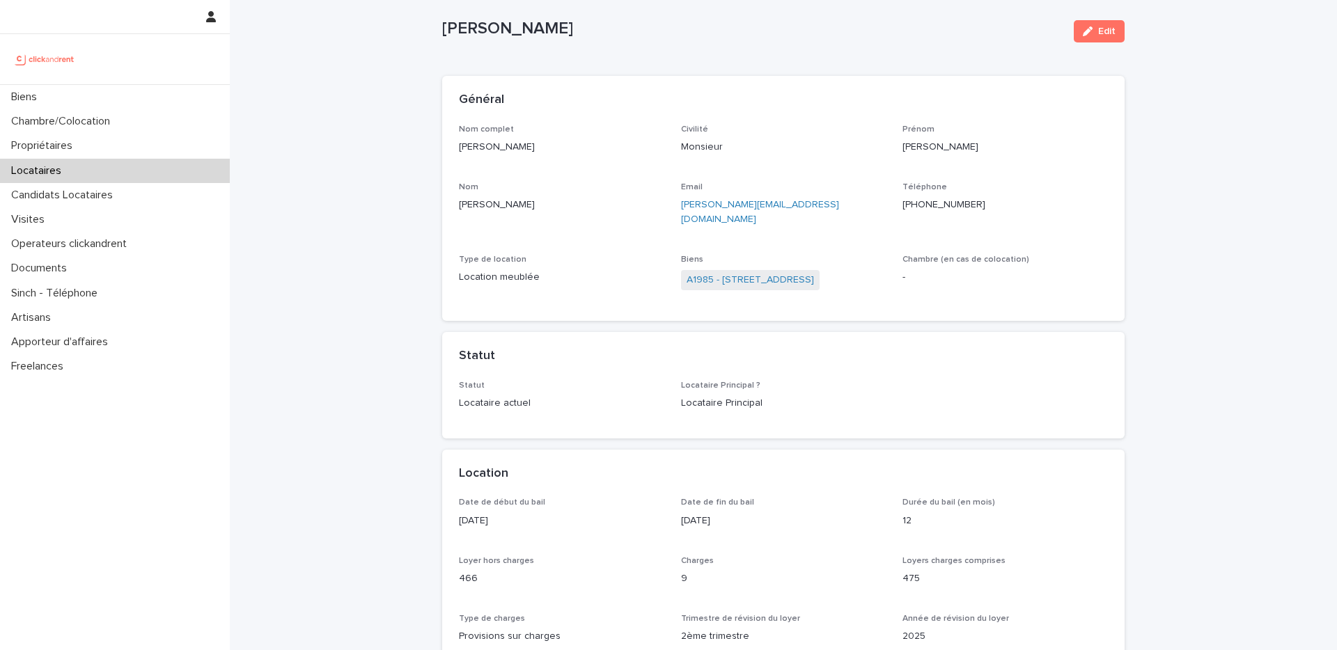
scroll to position [29, 0]
click at [781, 269] on link "A1985 - 25 Boulevard Amiral Mouchez, Le Havre 76600" at bounding box center [750, 276] width 127 height 15
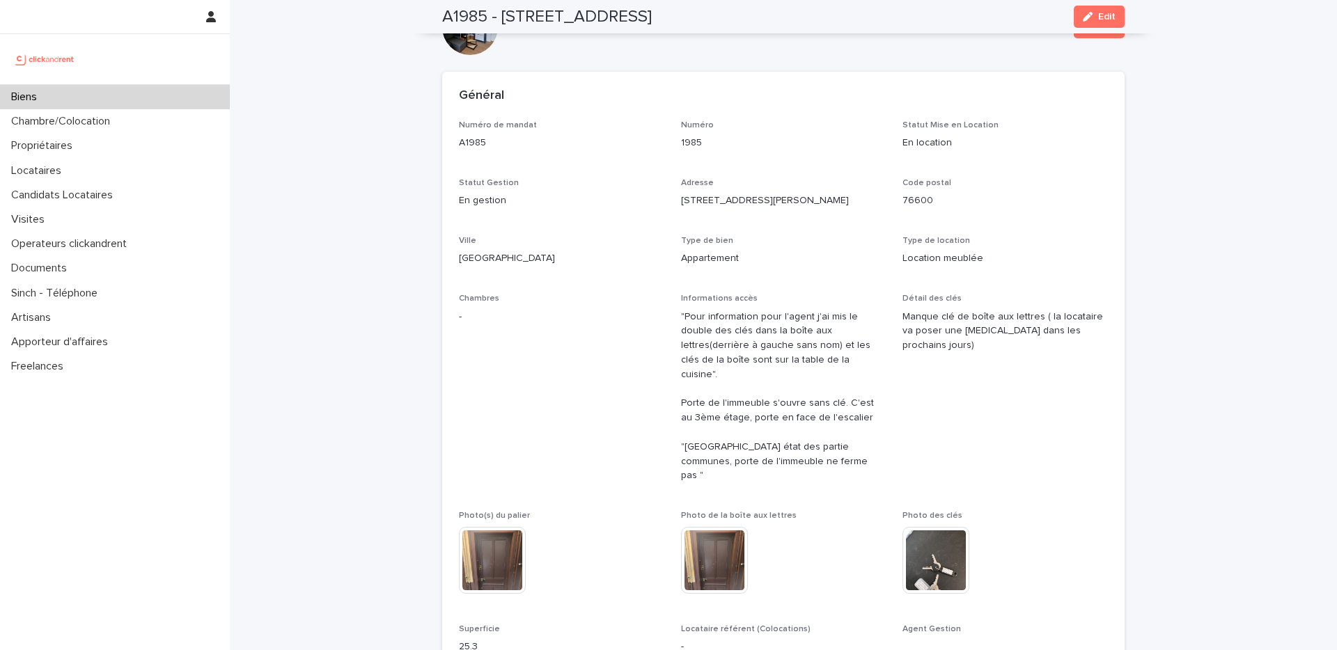
click at [781, 258] on p "Appartement" at bounding box center [783, 258] width 205 height 15
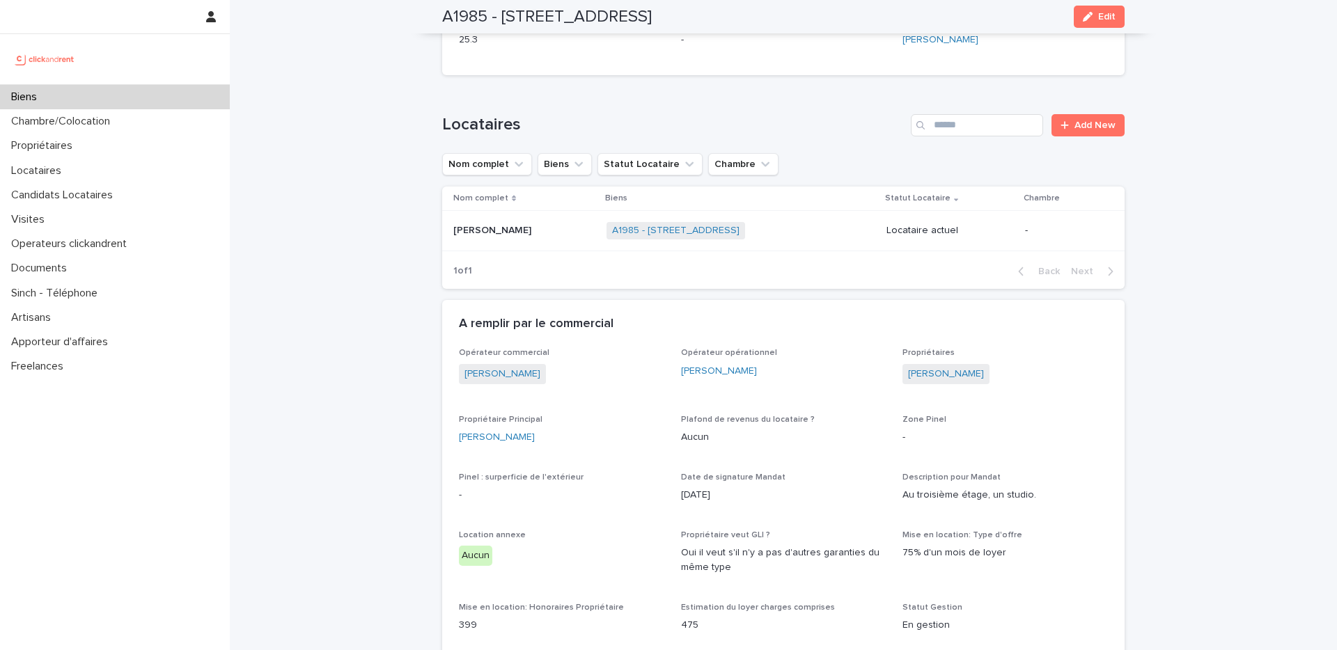
scroll to position [627, 0]
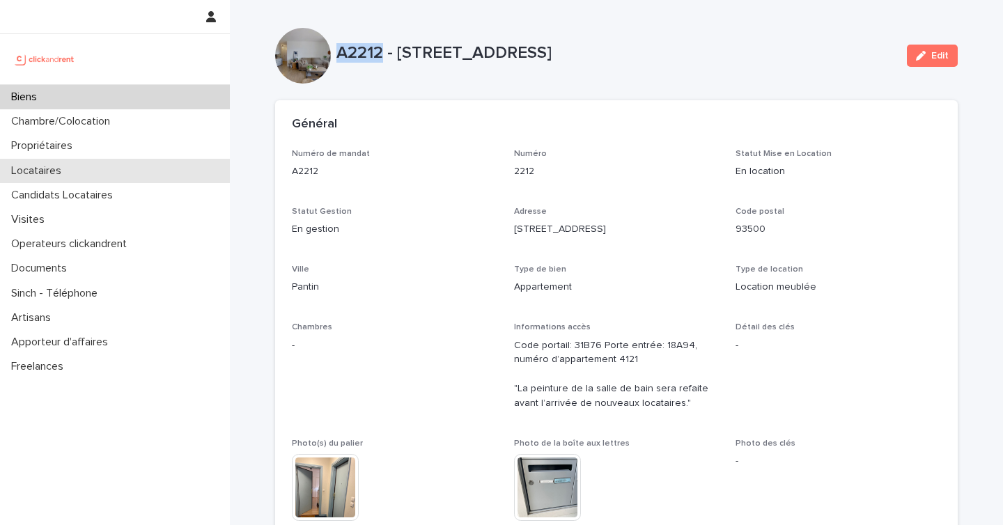
click at [75, 171] on div "Locataires" at bounding box center [115, 171] width 230 height 24
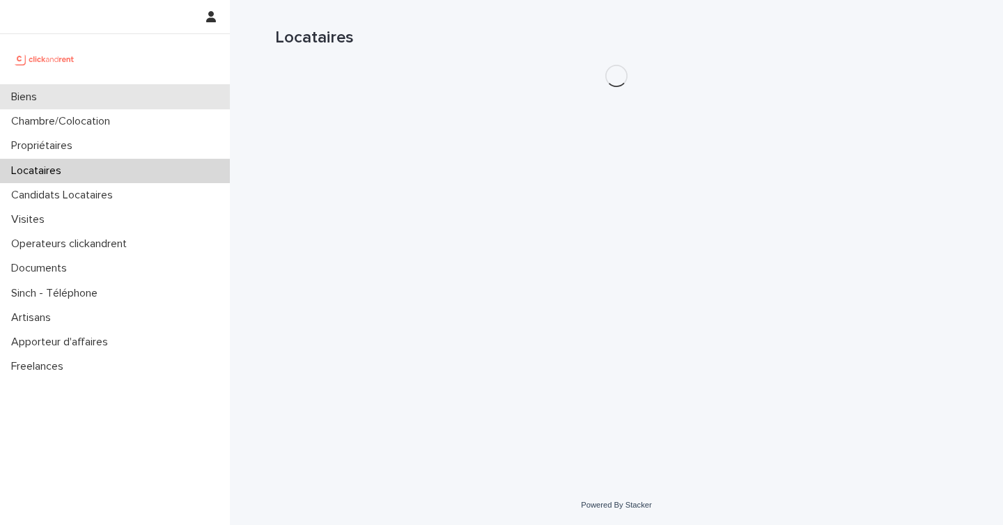
click at [127, 100] on div "Biens" at bounding box center [115, 97] width 230 height 24
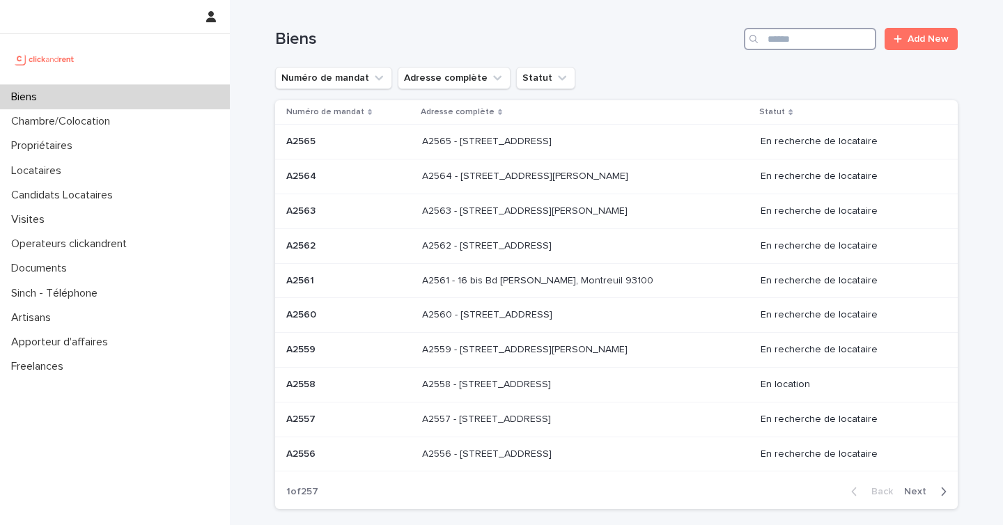
click at [788, 41] on input "Search" at bounding box center [810, 39] width 132 height 22
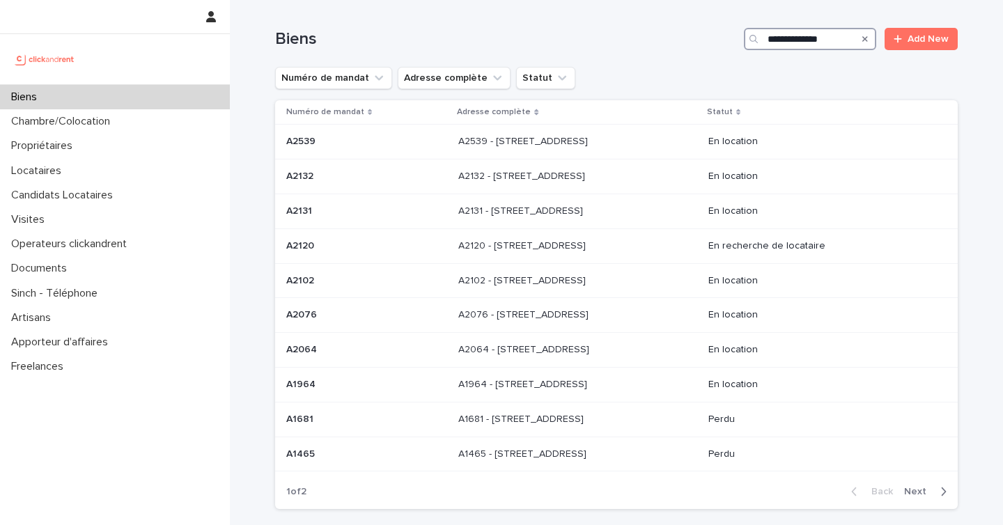
type input "**********"
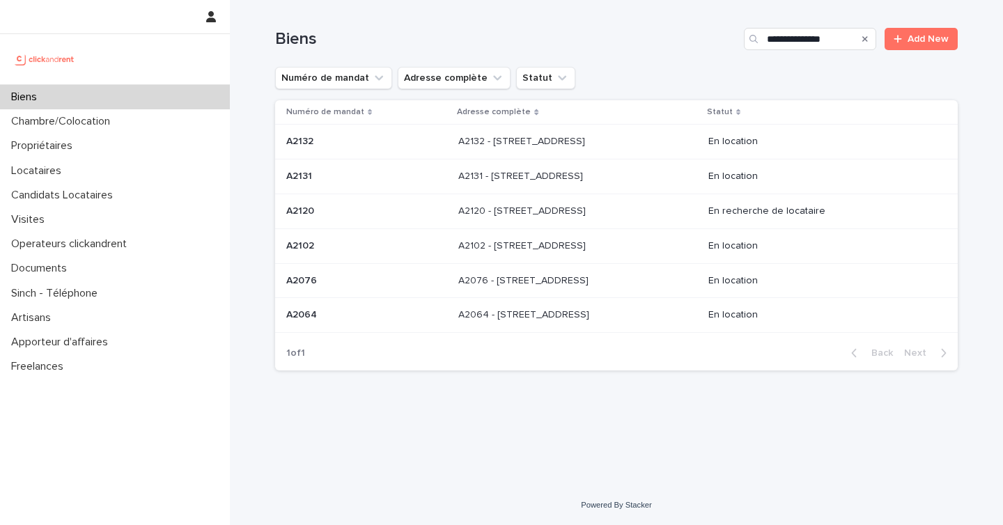
click at [672, 180] on div "A2131 - [STREET_ADDRESS][GEOGRAPHIC_DATA][STREET_ADDRESS]" at bounding box center [577, 176] width 239 height 23
